Goal: Task Accomplishment & Management: Use online tool/utility

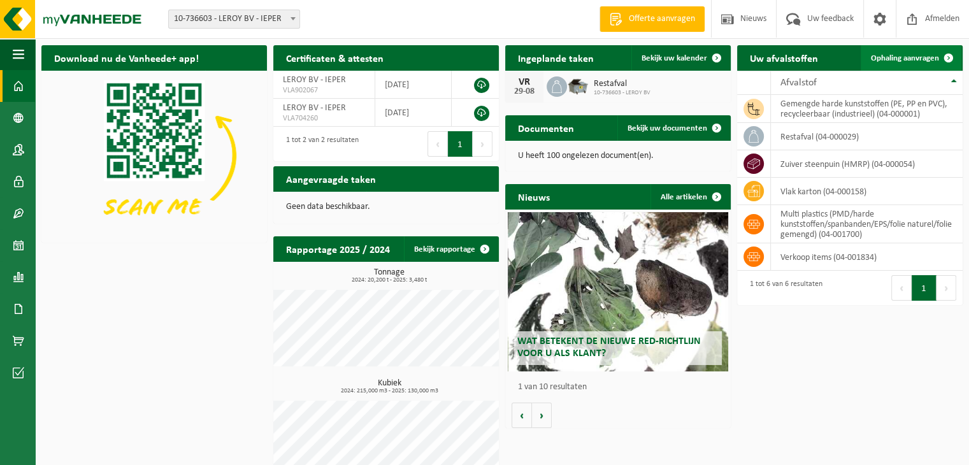
click at [903, 54] on span "Ophaling aanvragen" at bounding box center [905, 58] width 68 height 8
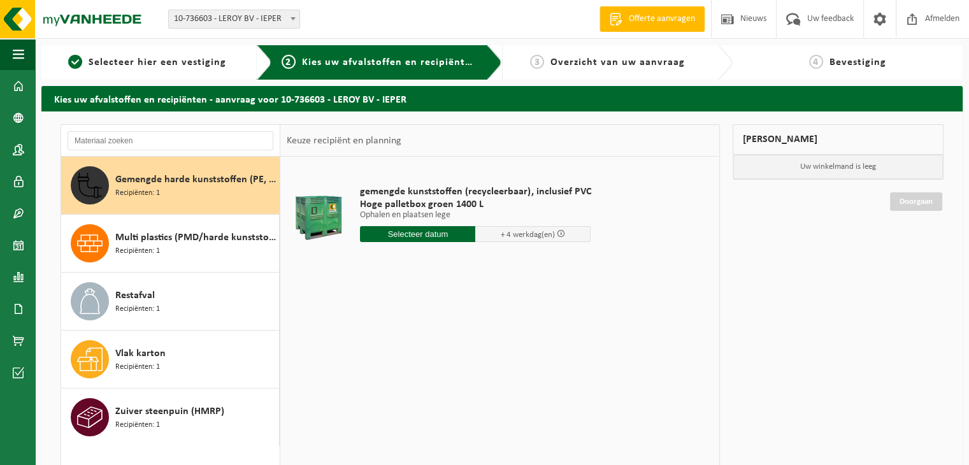
click at [415, 231] on input "text" at bounding box center [417, 234] width 115 height 16
click at [504, 266] on icon at bounding box center [504, 264] width 3 height 6
click at [102, 16] on img at bounding box center [76, 19] width 153 height 38
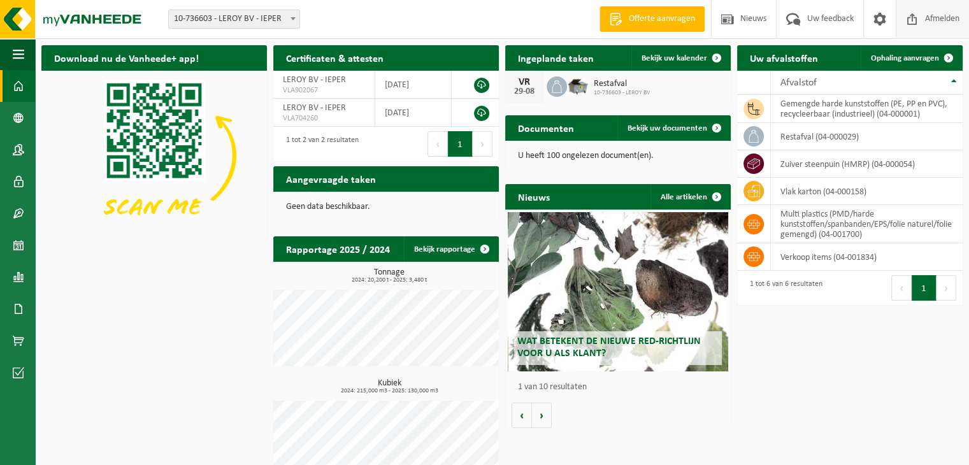
click at [926, 18] on span "Afmelden" at bounding box center [942, 19] width 41 height 38
